Goal: Task Accomplishment & Management: Complete application form

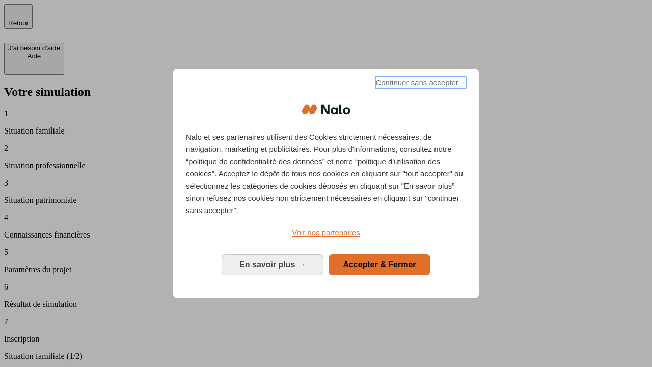
click at [420, 84] on span "Continuer sans accepter →" at bounding box center [420, 82] width 91 height 12
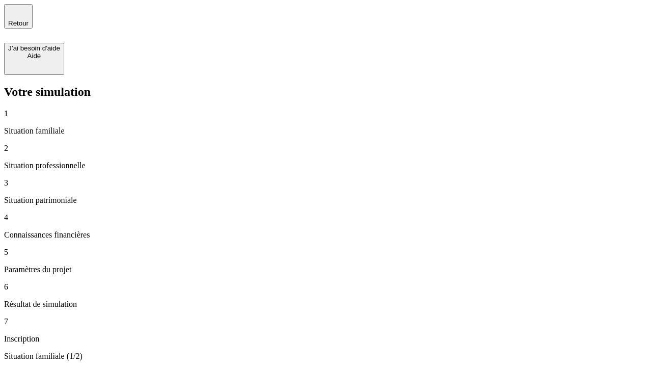
type input "30 000"
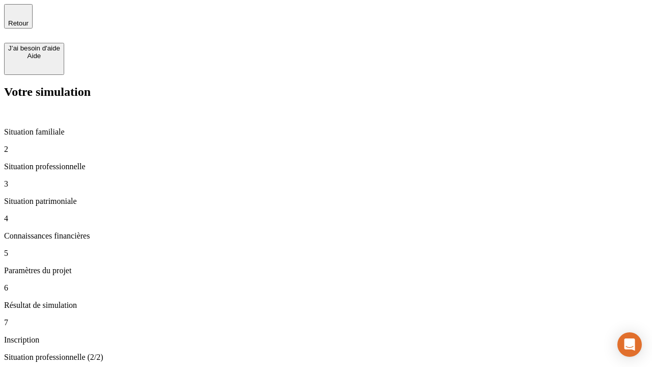
type input "40 000"
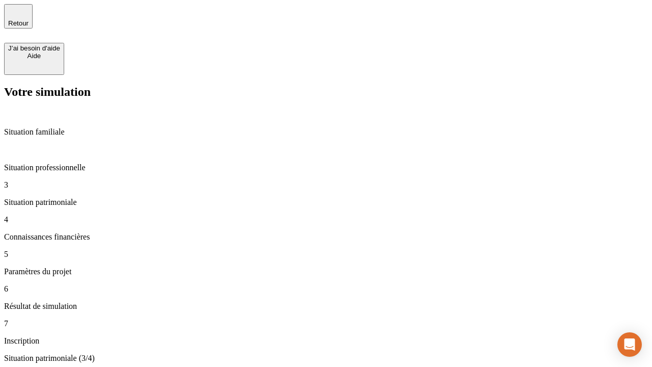
type input "1 100"
type input "20"
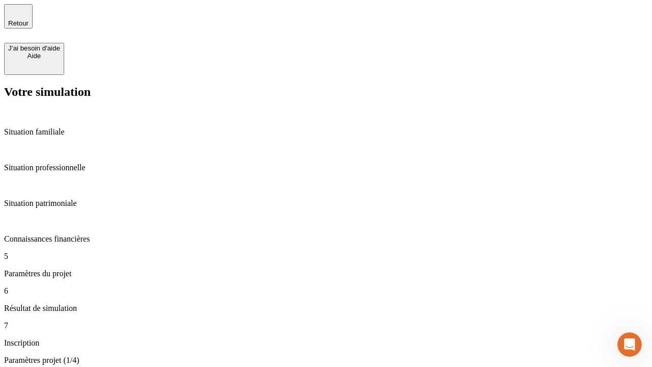
type input "40"
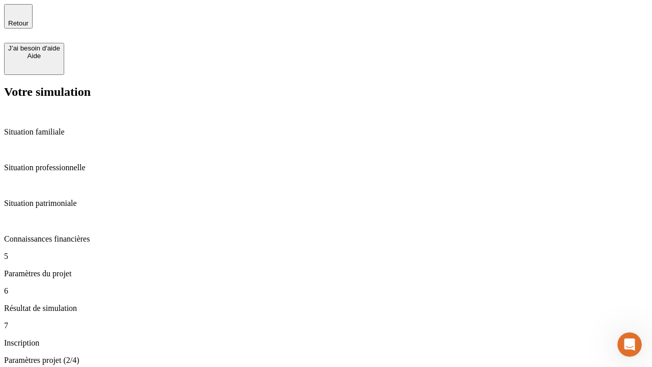
type input "50 000"
type input "640"
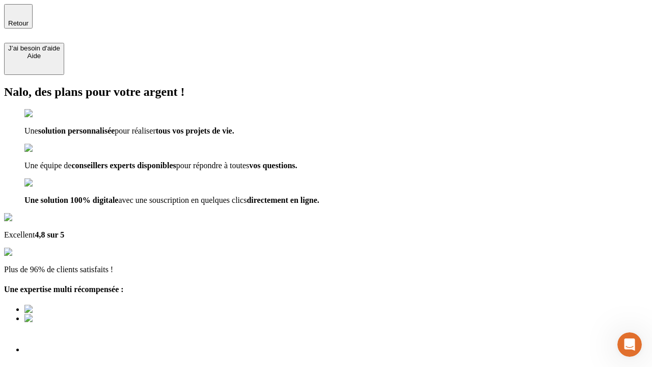
type input "[EMAIL_ADDRESS][DOMAIN_NAME]"
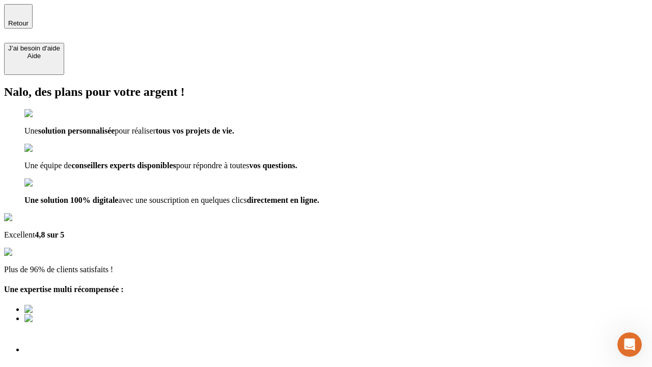
scroll to position [3, 0]
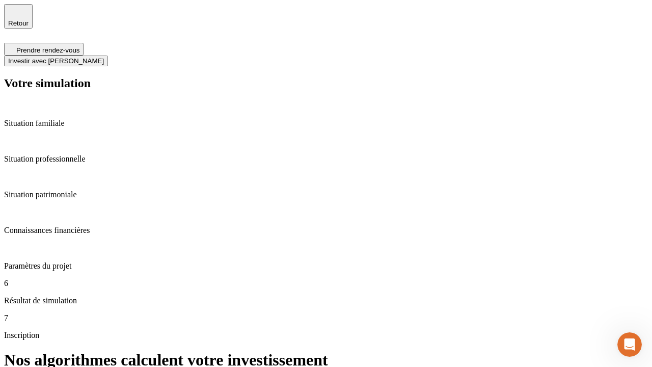
scroll to position [4, 0]
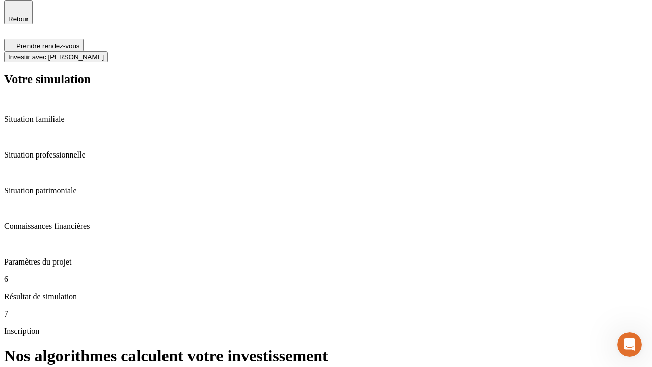
click at [104, 53] on span "Investir avec [PERSON_NAME]" at bounding box center [56, 57] width 96 height 8
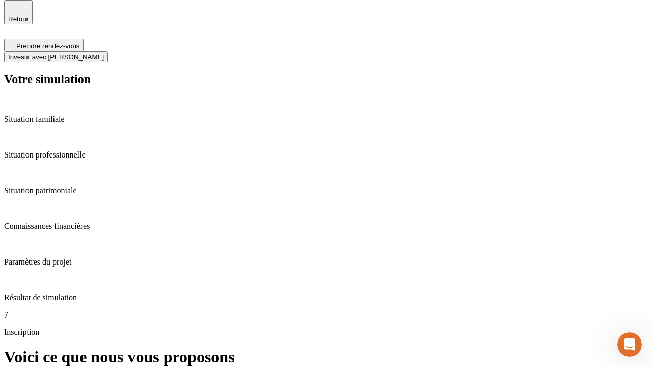
scroll to position [0, 0]
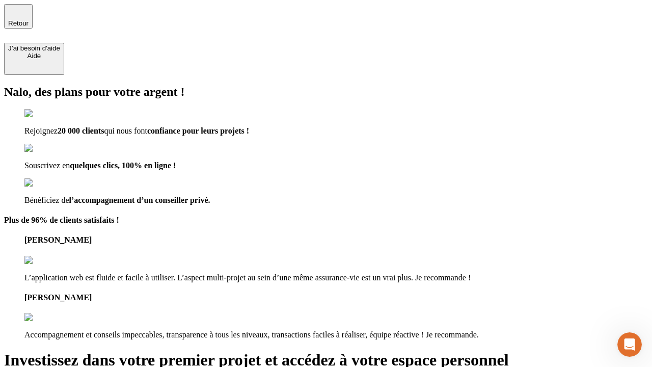
type input "[PERSON_NAME][EMAIL_ADDRESS][DOMAIN_NAME]"
